Goal: Information Seeking & Learning: Find specific fact

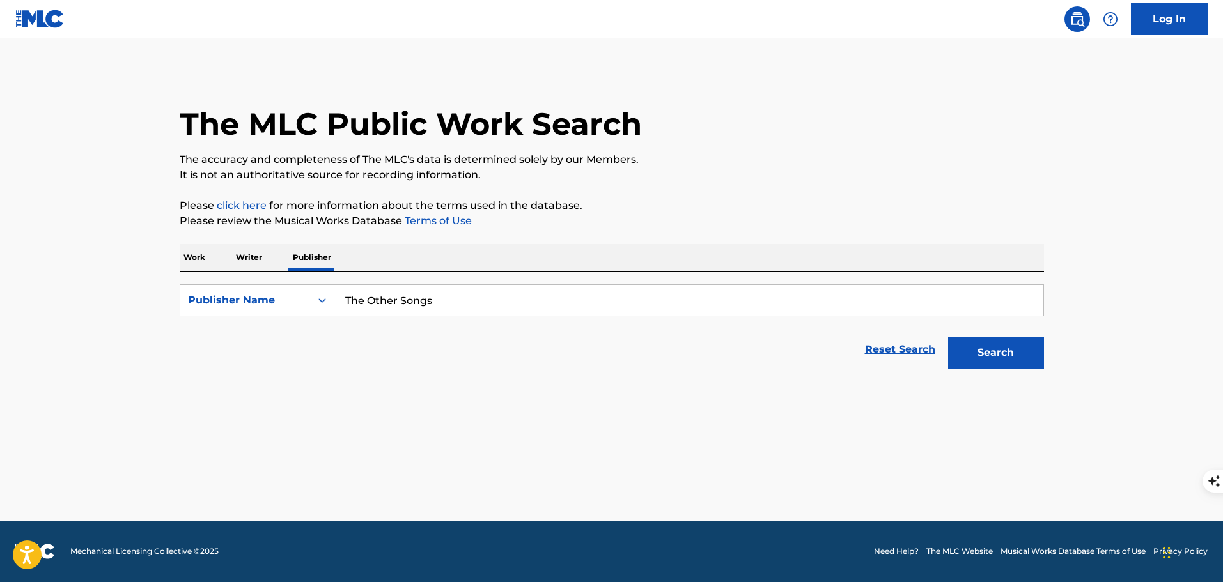
type input "The Other Songs"
click at [948, 337] on button "Search" at bounding box center [996, 353] width 96 height 32
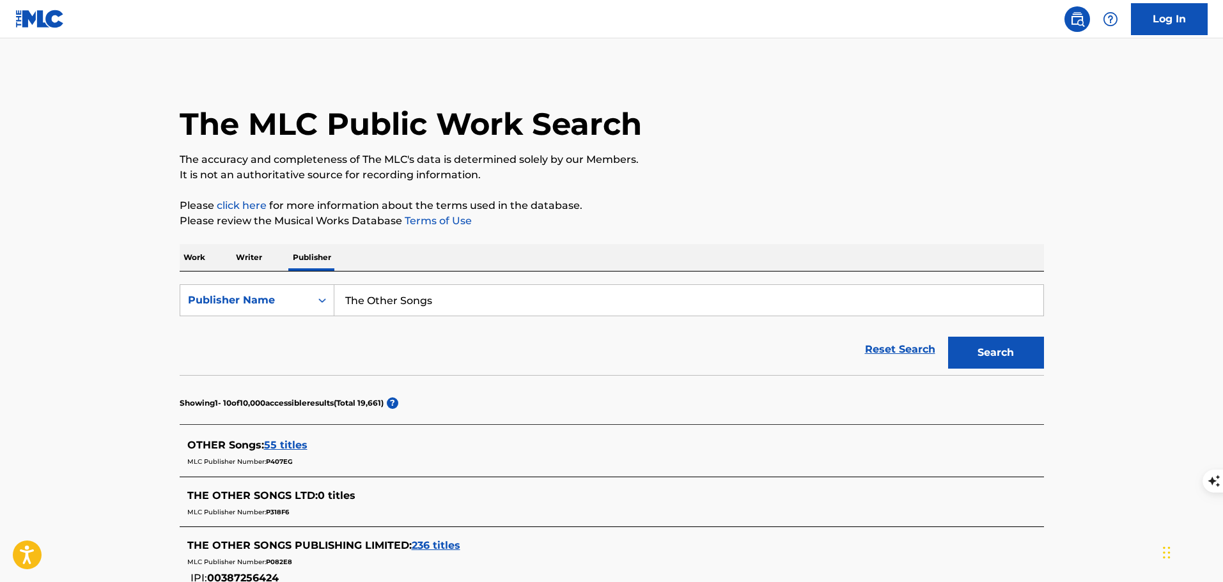
scroll to position [64, 0]
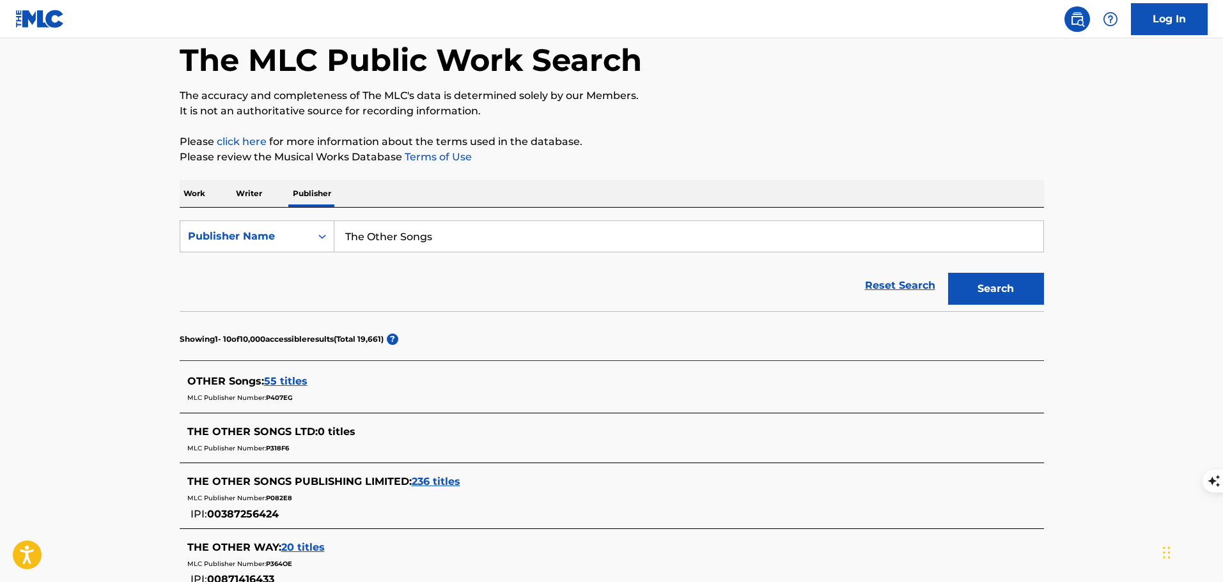
click at [439, 485] on span "236 titles" at bounding box center [436, 482] width 49 height 12
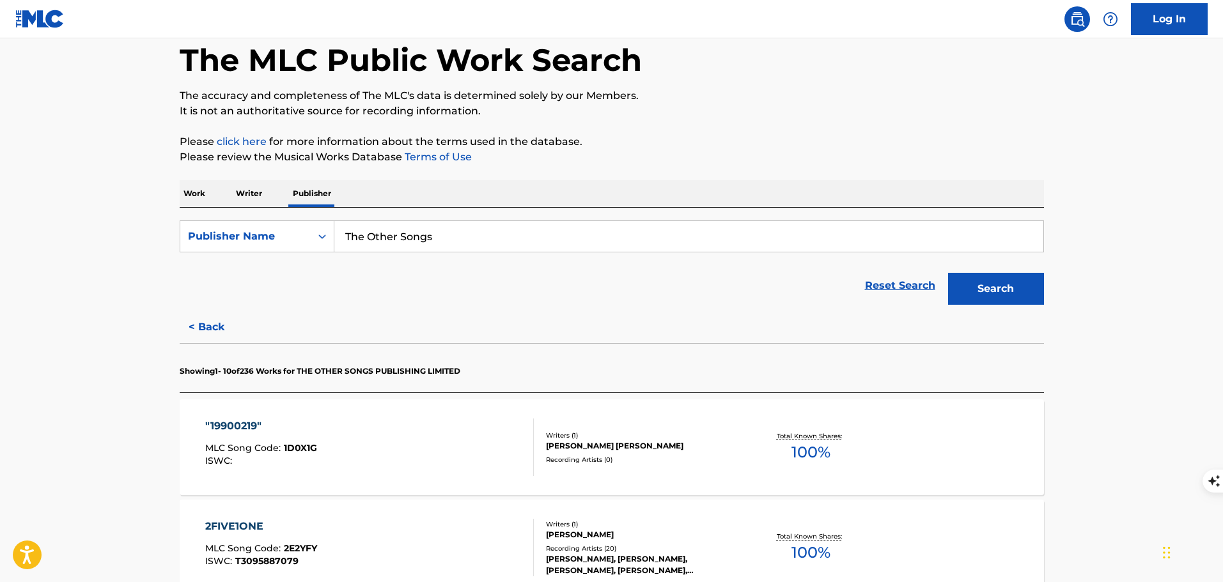
scroll to position [383, 0]
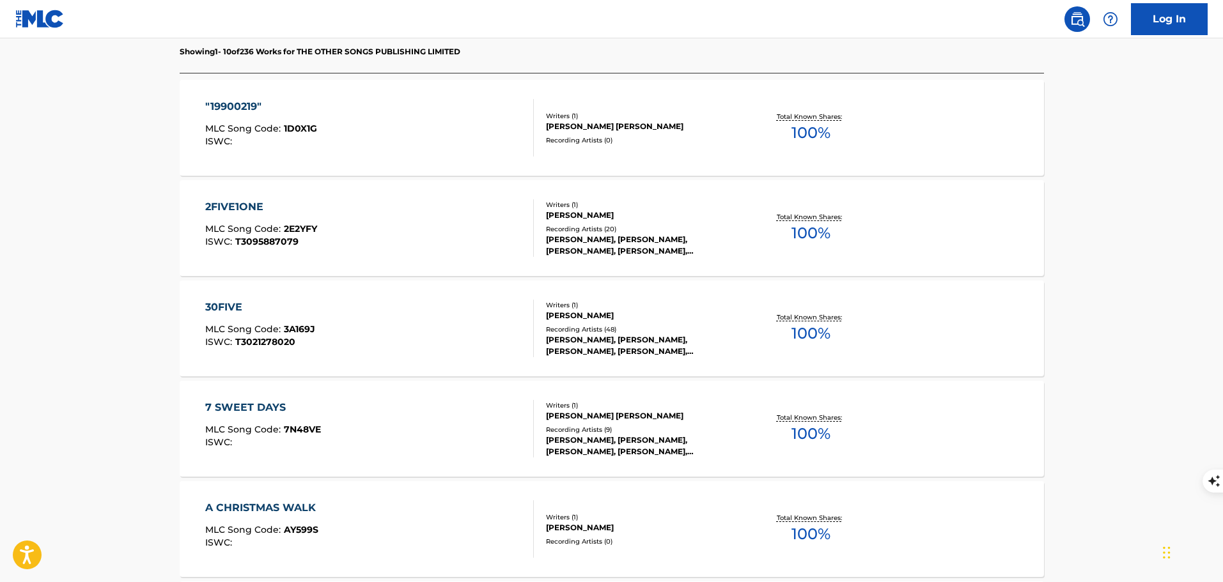
click at [484, 230] on div "2FIVE1ONE MLC Song Code : 2E2YFY ISWC : T3095887079" at bounding box center [369, 228] width 329 height 58
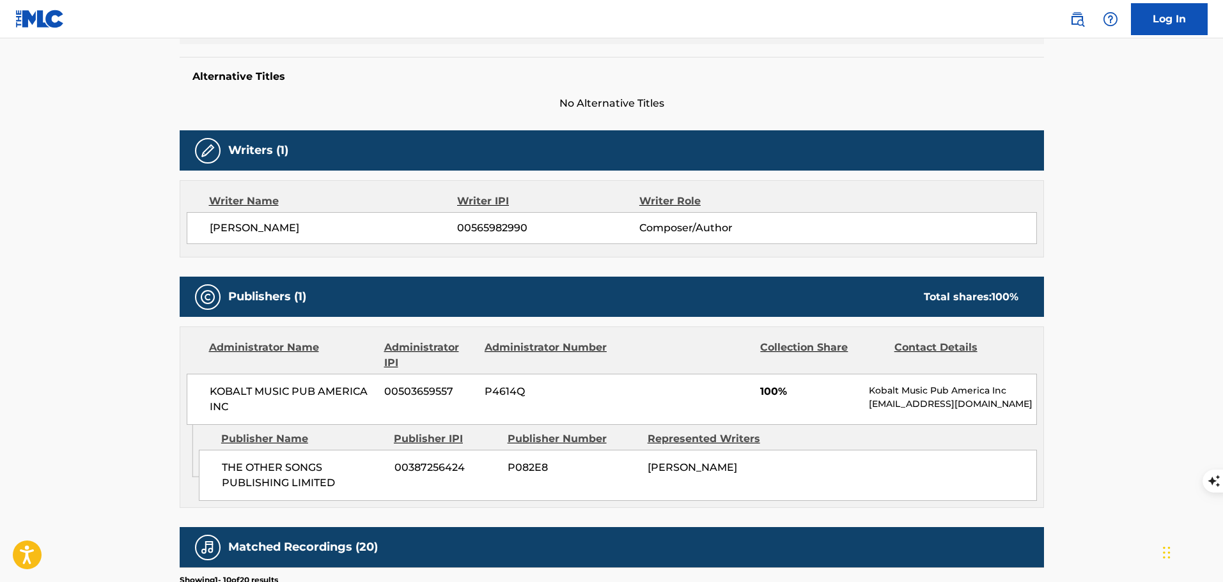
scroll to position [447, 0]
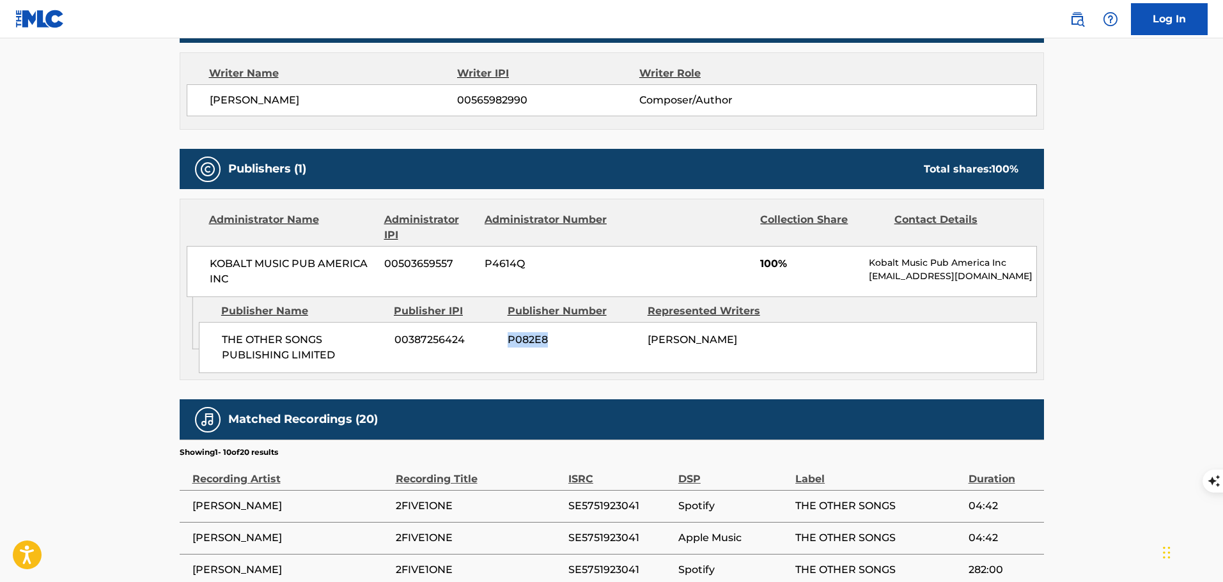
drag, startPoint x: 537, startPoint y: 347, endPoint x: 507, endPoint y: 354, distance: 30.9
click at [507, 354] on div "THE OTHER SONGS PUBLISHING LIMITED 00387256424 P082E8 [PERSON_NAME]" at bounding box center [618, 347] width 838 height 51
copy span "P082E8"
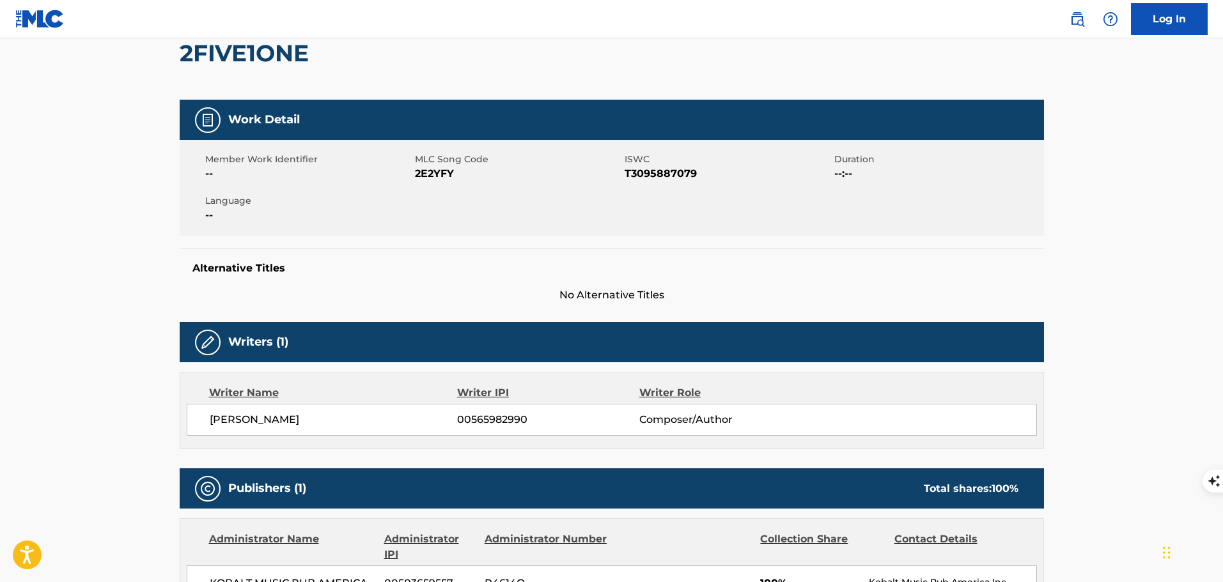
scroll to position [64, 0]
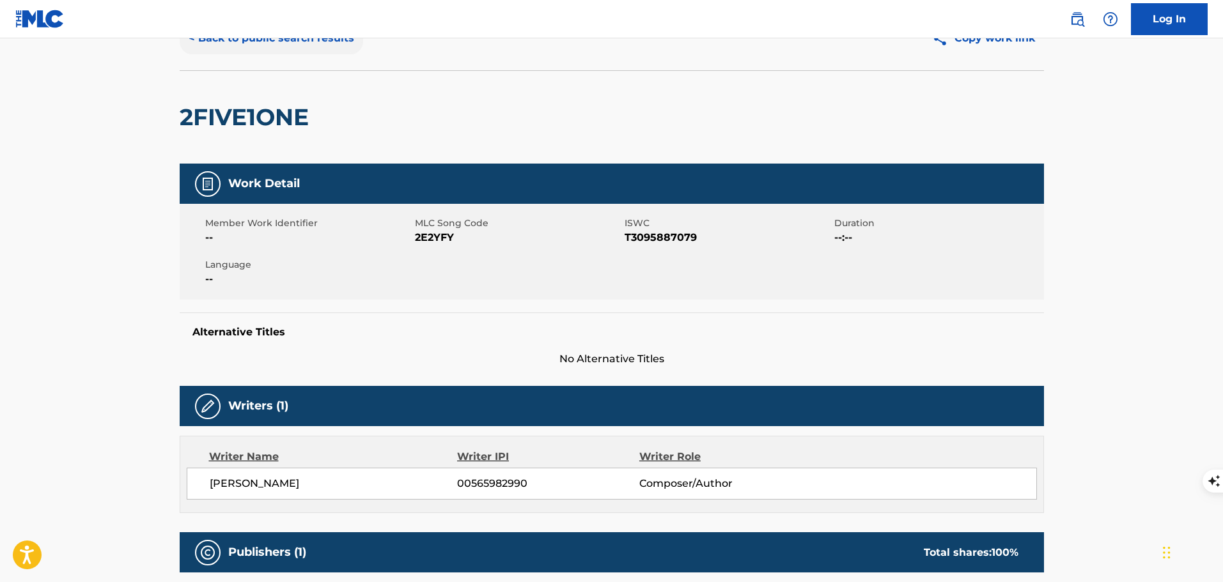
click at [259, 40] on button "< Back to public search results" at bounding box center [271, 38] width 183 height 32
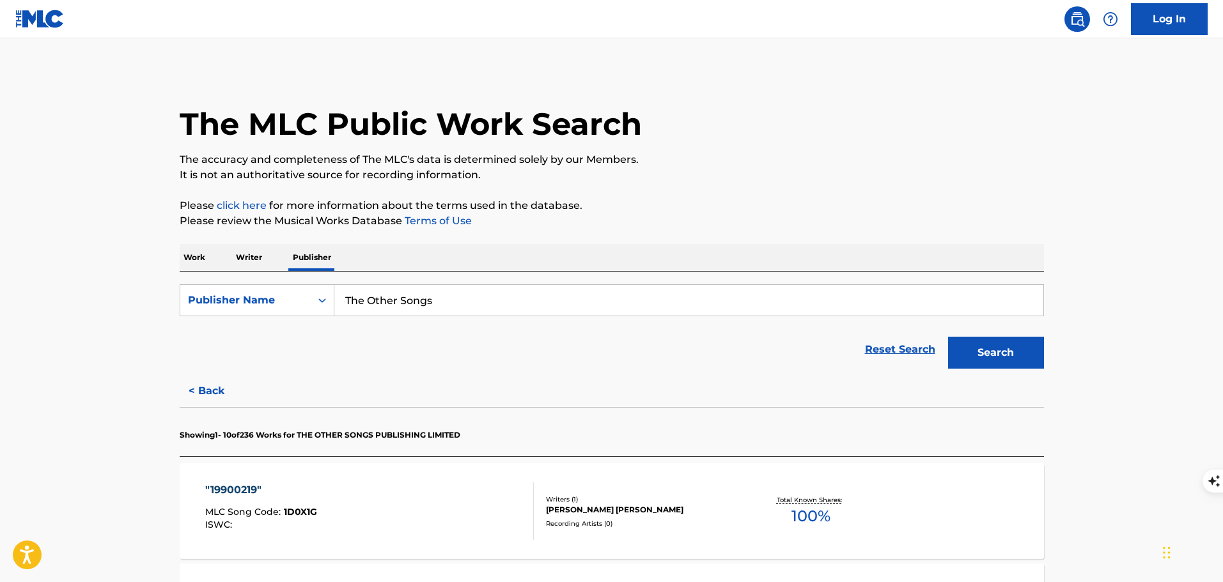
click at [444, 508] on div ""19900219" MLC Song Code : 1D0X1G ISWC :" at bounding box center [369, 512] width 329 height 58
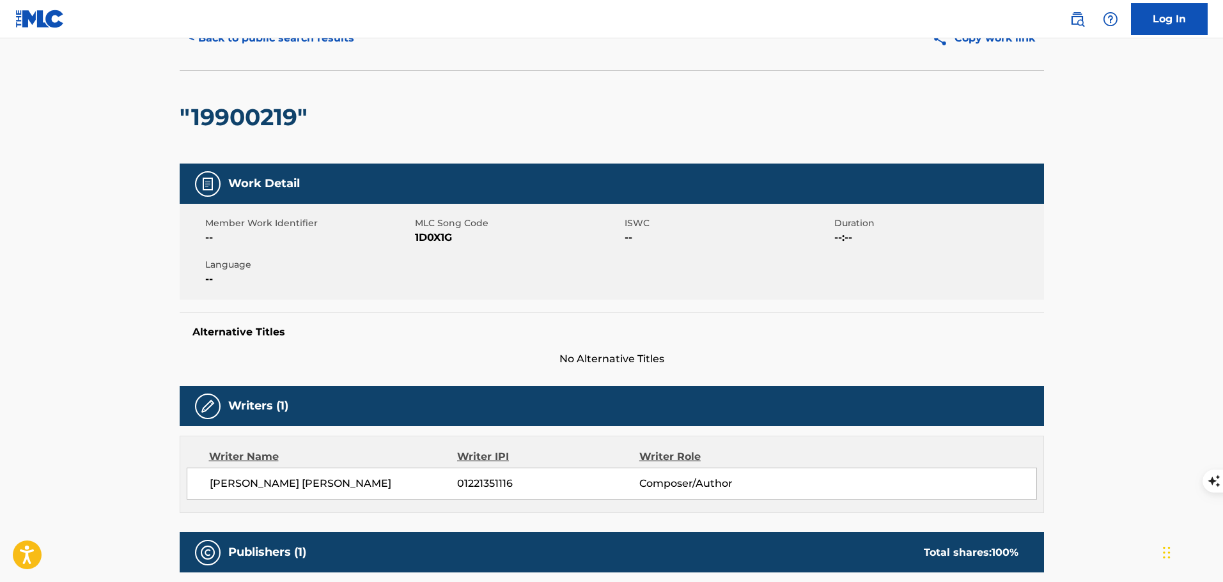
scroll to position [320, 0]
